Goal: Check status: Check status

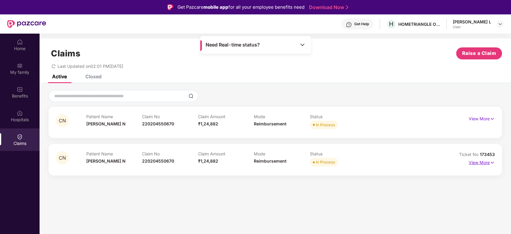
click at [478, 161] on p "View More" at bounding box center [482, 162] width 26 height 8
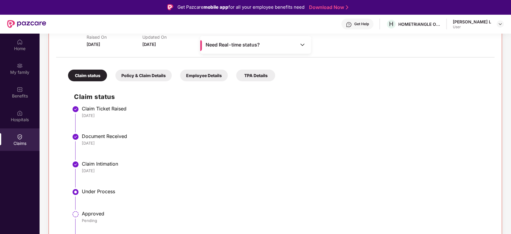
scroll to position [34, 0]
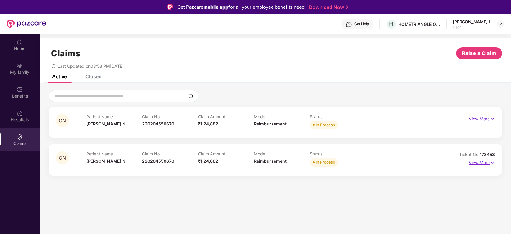
click at [486, 163] on p "View More" at bounding box center [482, 162] width 26 height 8
click at [480, 162] on p "View More" at bounding box center [482, 162] width 26 height 8
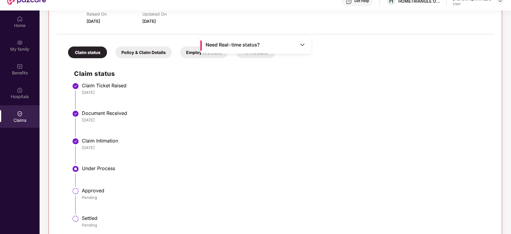
scroll to position [34, 0]
